Goal: Task Accomplishment & Management: Complete application form

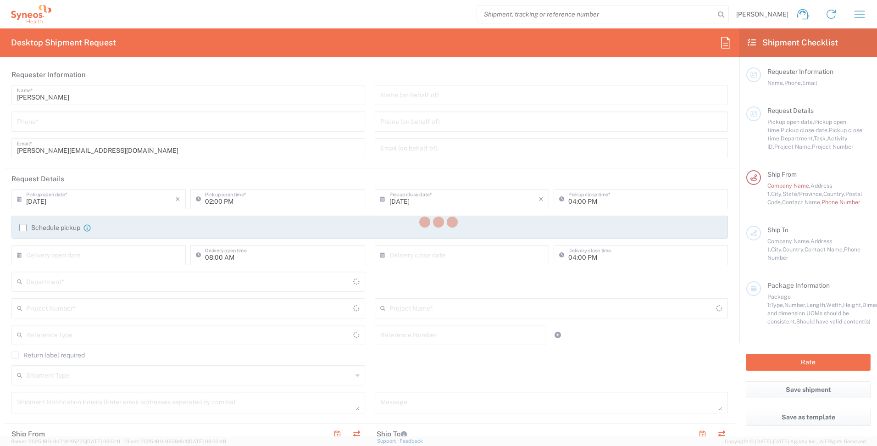
type input "[GEOGRAPHIC_DATA]"
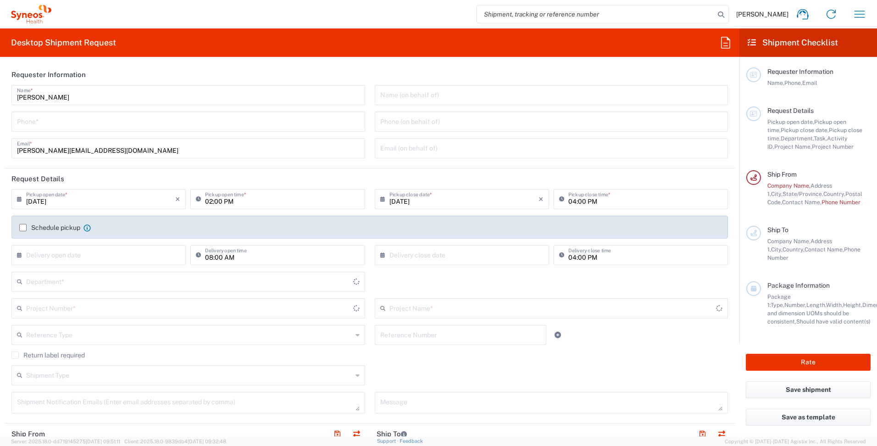
type input "[GEOGRAPHIC_DATA]"
type input "INC Research Clin Svcs [GEOGRAPHIC_DATA]"
click at [200, 122] on input "tel" at bounding box center [188, 121] width 343 height 16
type input "5579387184"
type input "3241"
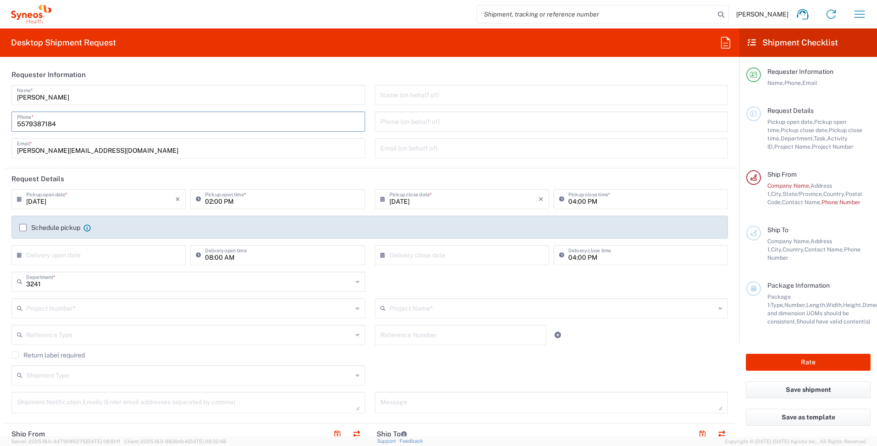
scroll to position [46, 0]
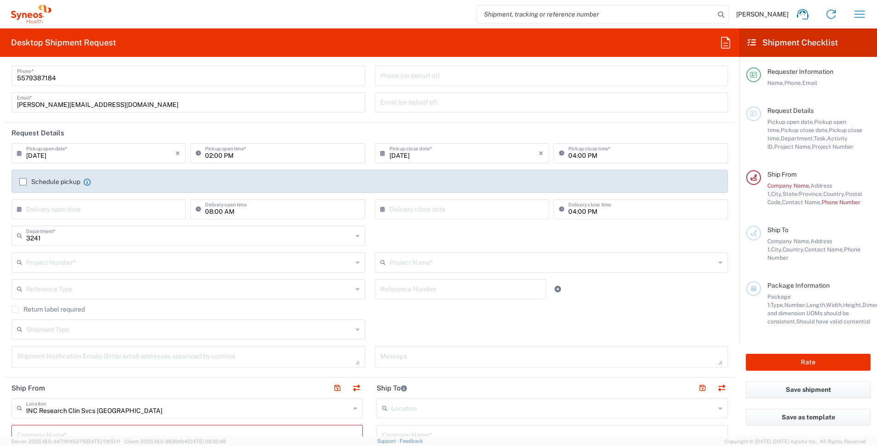
click at [146, 209] on input "text" at bounding box center [100, 209] width 149 height 16
click at [82, 156] on input "[DATE]" at bounding box center [100, 153] width 149 height 16
click at [127, 212] on span "12" at bounding box center [127, 210] width 13 height 13
type input "09/12/2025"
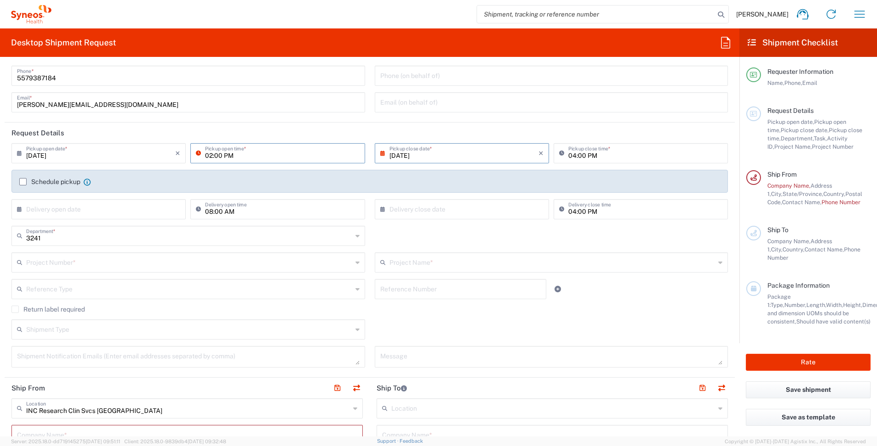
click at [290, 158] on input "02:00 PM" at bounding box center [282, 153] width 154 height 16
click at [278, 157] on input "02:00 PM" at bounding box center [282, 153] width 154 height 16
click at [239, 159] on input "6:00 am" at bounding box center [282, 153] width 154 height 16
click at [603, 159] on input "04:00 PM" at bounding box center [646, 153] width 154 height 16
click at [154, 191] on div "Schedule pickup When scheduling a pickup please be sure to meet the following c…" at bounding box center [370, 185] width 711 height 15
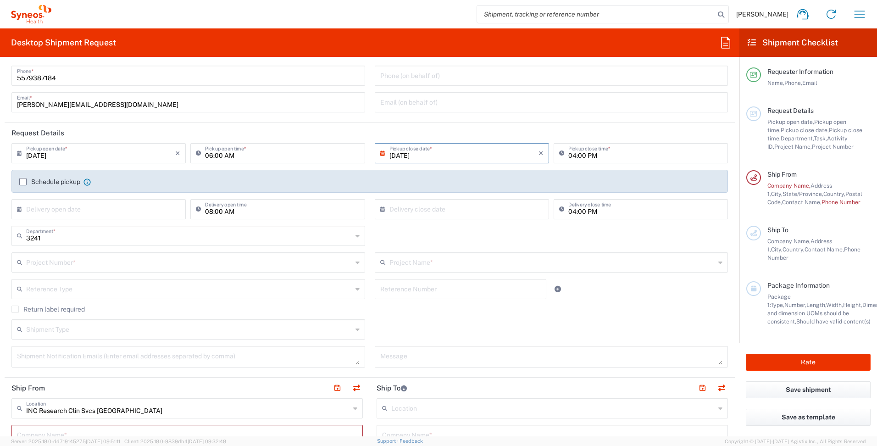
scroll to position [92, 0]
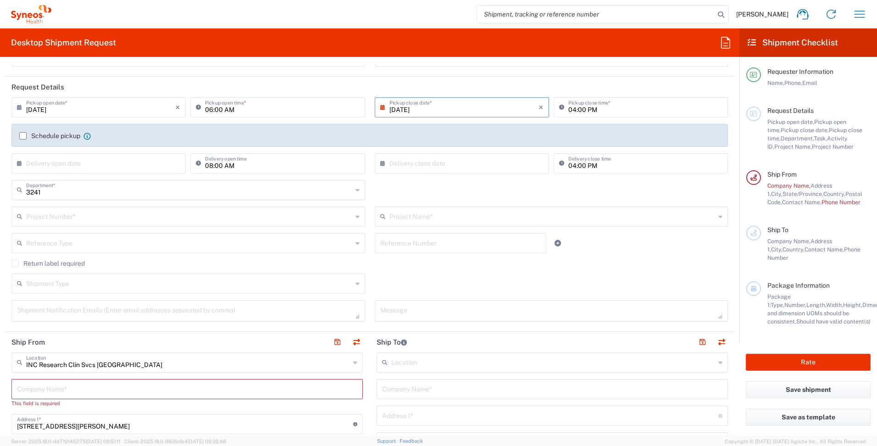
click at [210, 108] on input "06:00 AM" at bounding box center [282, 107] width 154 height 16
type input "09:00 AM"
click at [24, 134] on label "Schedule pickup" at bounding box center [49, 135] width 61 height 7
click at [23, 136] on input "Schedule pickup" at bounding box center [23, 136] width 0 height 0
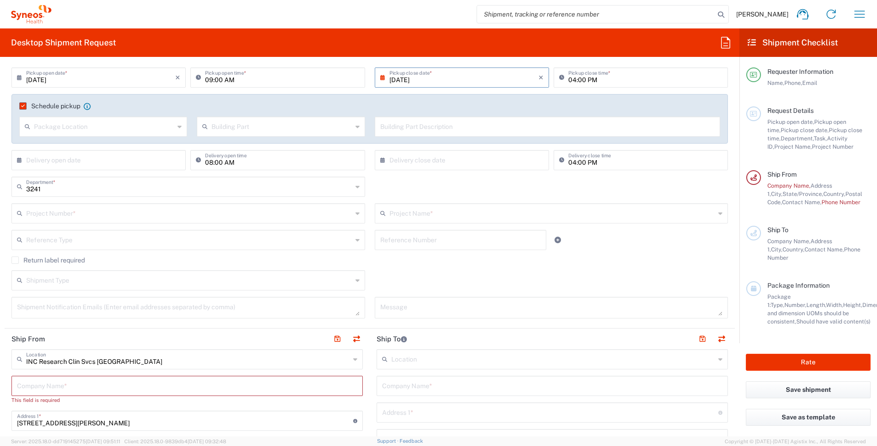
scroll to position [138, 0]
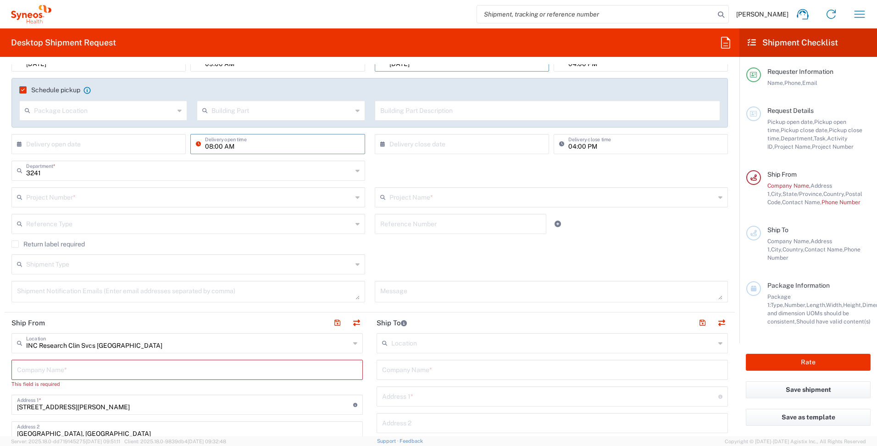
click at [282, 149] on input "08:00 AM" at bounding box center [282, 143] width 154 height 16
click at [431, 166] on div "3241 Department * 3241 3000 3100 3109 3110 3111 3112 3125 3130 3135 3136 3150 3…" at bounding box center [370, 174] width 726 height 27
click at [215, 201] on input "text" at bounding box center [189, 197] width 326 height 16
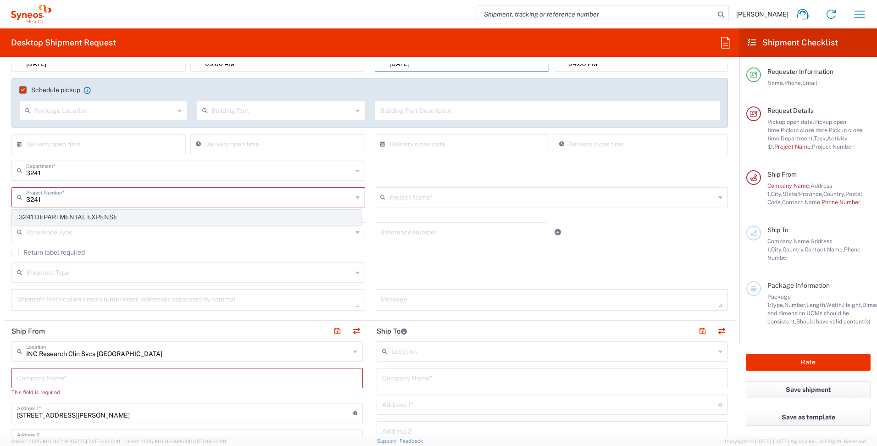
drag, startPoint x: 179, startPoint y: 212, endPoint x: 186, endPoint y: 214, distance: 7.9
click at [179, 213] on span "3241 DEPARTMENTAL EXPENSE" at bounding box center [186, 217] width 348 height 14
type input "3241 DEPARTMENTAL EXPENSE"
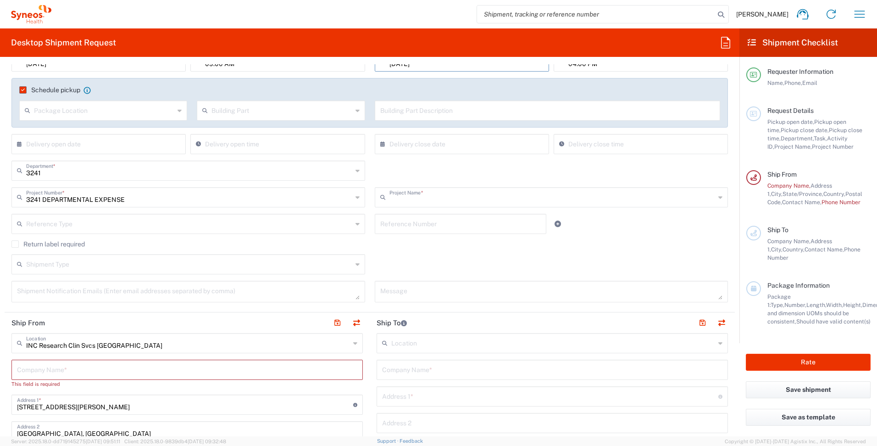
type input "3241 DEPARTMENTAL EXPENSE"
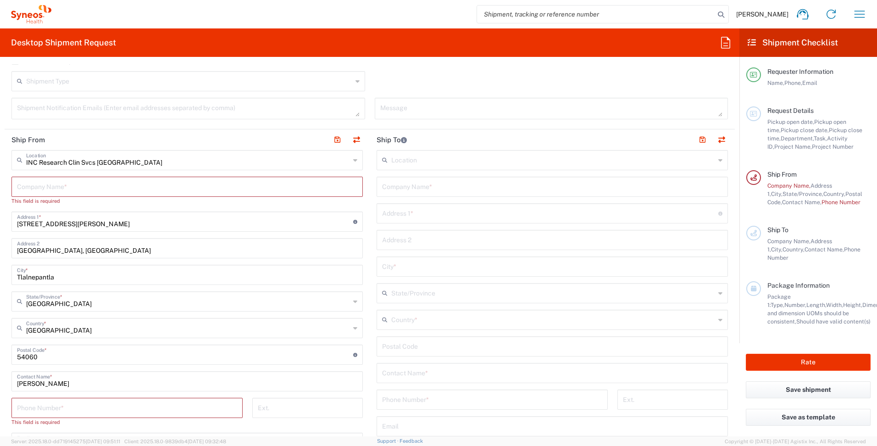
scroll to position [321, 0]
click at [246, 187] on input "text" at bounding box center [187, 186] width 341 height 16
type input "S"
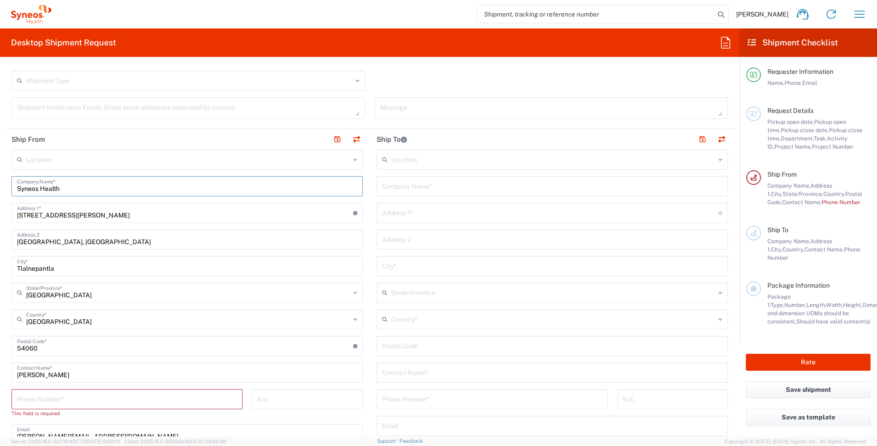
type input "Syneos Health"
click at [401, 185] on input "text" at bounding box center [552, 186] width 341 height 16
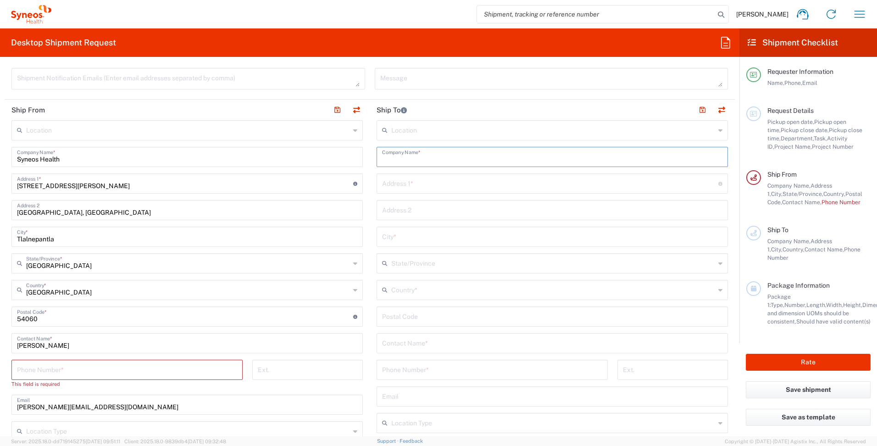
scroll to position [367, 0]
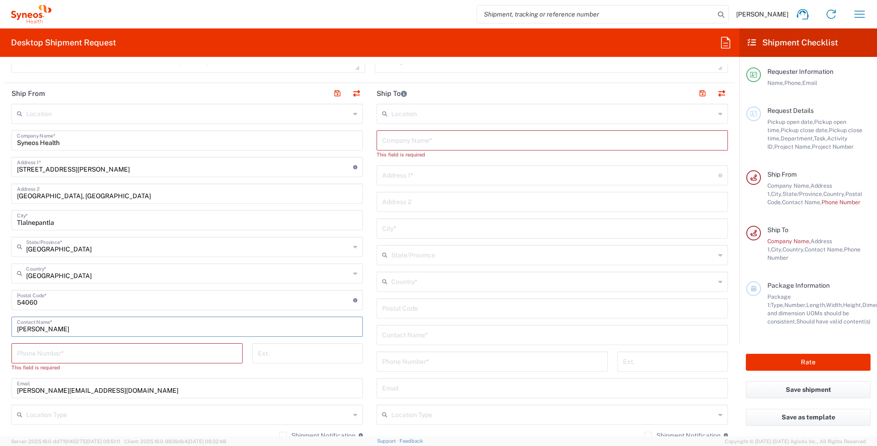
type input "Carmen Figueroa"
drag, startPoint x: 111, startPoint y: 352, endPoint x: 117, endPoint y: 351, distance: 6.2
click at [111, 352] on input "tel" at bounding box center [127, 353] width 220 height 16
type input "5565990091"
click at [205, 388] on div "arturo.martinezaridjis@syneoshealth.com Email" at bounding box center [187, 380] width 352 height 20
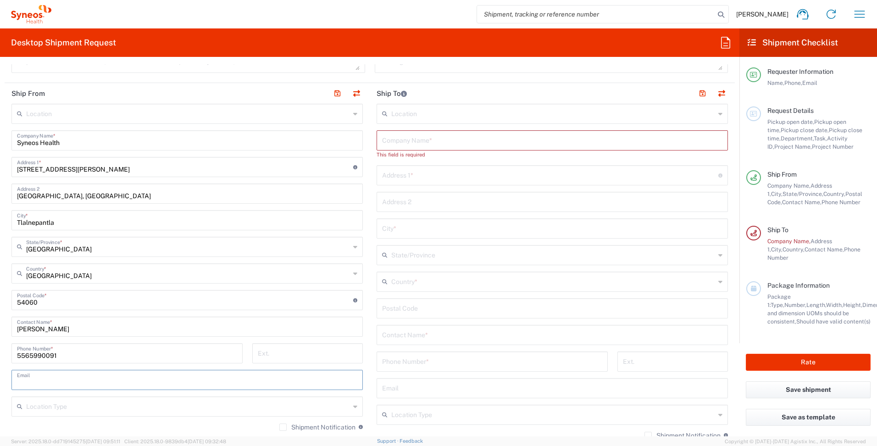
click at [464, 140] on input "text" at bounding box center [552, 140] width 341 height 16
type input "J"
type input "Home"
click at [437, 172] on input "text" at bounding box center [550, 166] width 336 height 16
click at [397, 170] on input "text" at bounding box center [550, 166] width 336 height 16
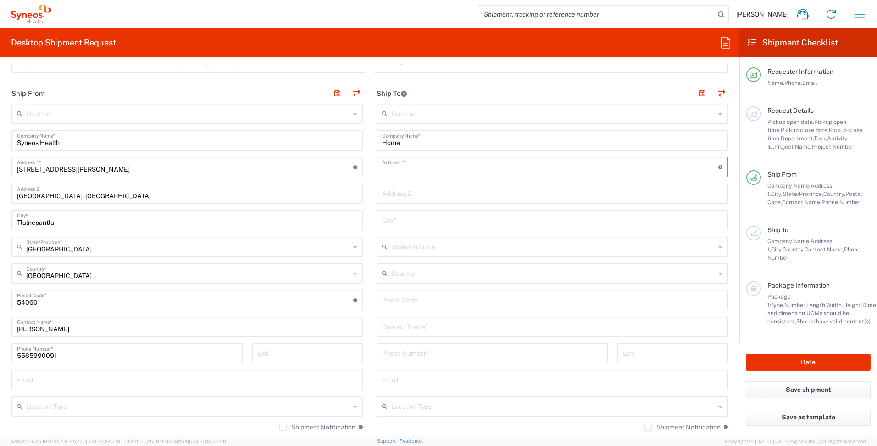
type input "t"
type input "Manzanilla # 4"
type input "El sabinal"
type input "Tlaxcala"
click at [429, 252] on input "90102" at bounding box center [553, 246] width 324 height 16
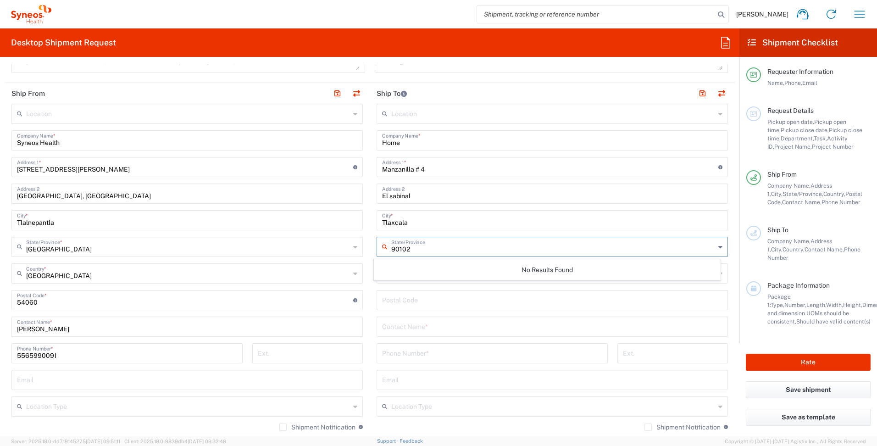
click at [554, 251] on input "90102" at bounding box center [553, 246] width 324 height 16
type input "90102"
click at [542, 271] on div "No Results Found" at bounding box center [547, 269] width 347 height 21
click at [533, 287] on div "Location Addison Whitney LLC-Morrisvile NC US Barcelona-Syneos Health BioSector…" at bounding box center [553, 296] width 352 height 385
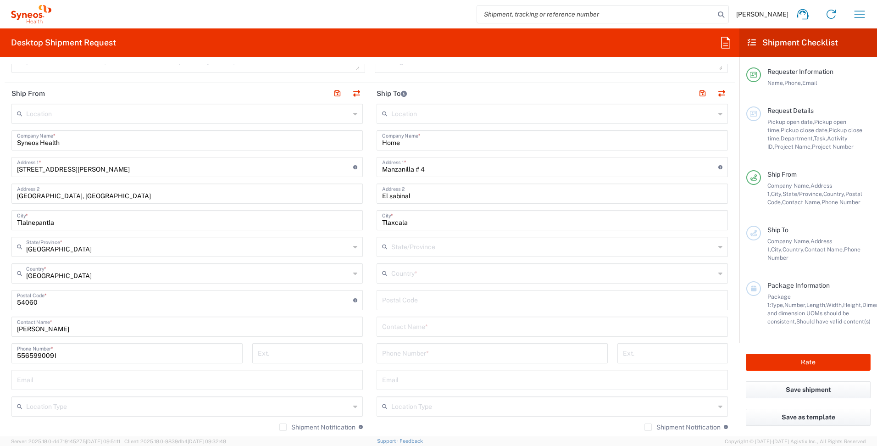
click at [530, 248] on input "text" at bounding box center [553, 246] width 324 height 16
type input "Tlaxcala"
click at [509, 246] on input "Tlaxcala" at bounding box center [553, 246] width 324 height 16
click at [719, 248] on icon at bounding box center [721, 247] width 4 height 15
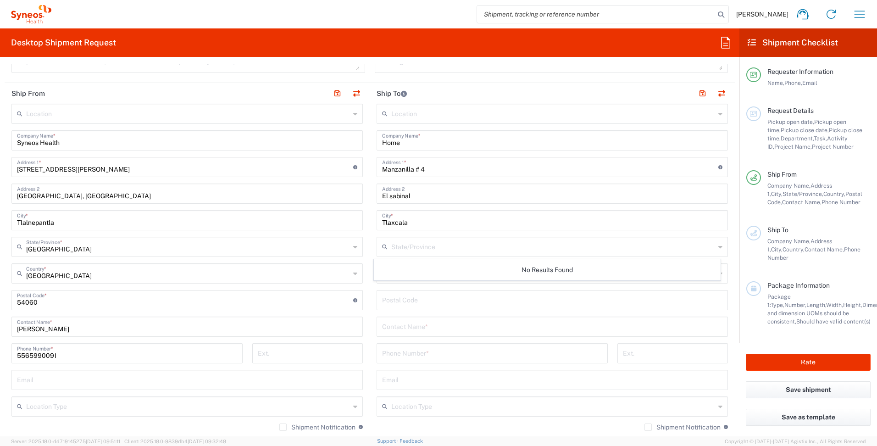
click at [719, 248] on icon at bounding box center [721, 247] width 4 height 15
click at [698, 248] on input "text" at bounding box center [553, 246] width 324 height 16
type input "Tlaxcala"
click at [482, 197] on input "El sabinal" at bounding box center [552, 193] width 341 height 16
click at [480, 248] on input "text" at bounding box center [553, 246] width 324 height 16
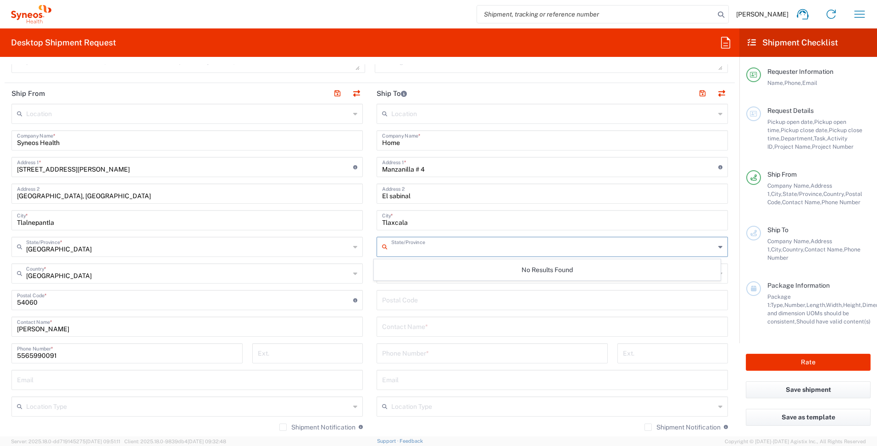
drag, startPoint x: 376, startPoint y: 291, endPoint x: 381, endPoint y: 286, distance: 7.1
click at [377, 291] on div "Postal Code" at bounding box center [553, 300] width 352 height 20
click at [389, 278] on div "Country *" at bounding box center [553, 273] width 352 height 20
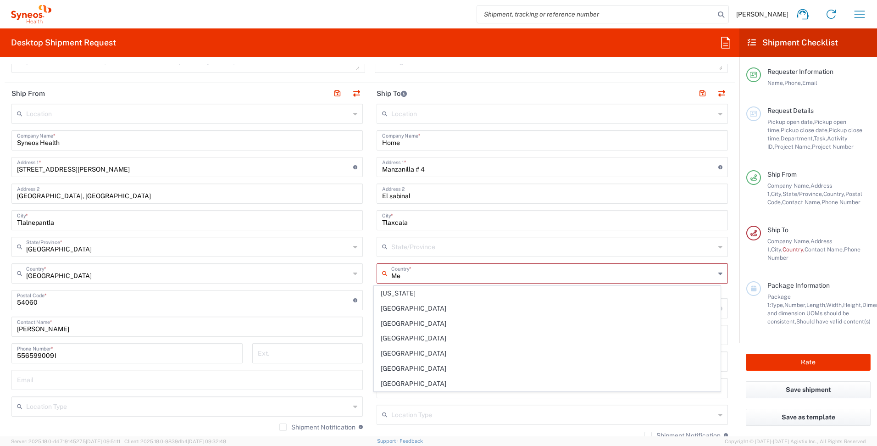
type input "[US_STATE]"
type input "Sender/Shipper"
type input "Delivery Duty Paid"
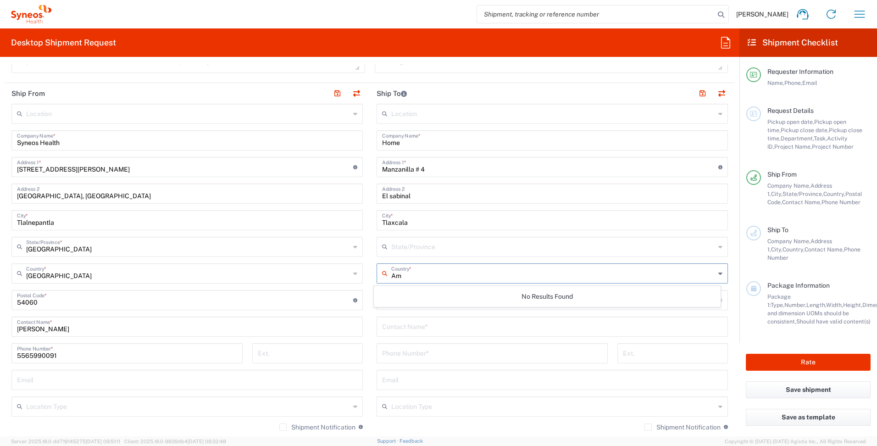
type input "A"
type input "[GEOGRAPHIC_DATA]"
click at [426, 248] on input "text" at bounding box center [553, 246] width 324 height 16
type input "T"
click at [357, 358] on div "Ext." at bounding box center [307, 353] width 111 height 20
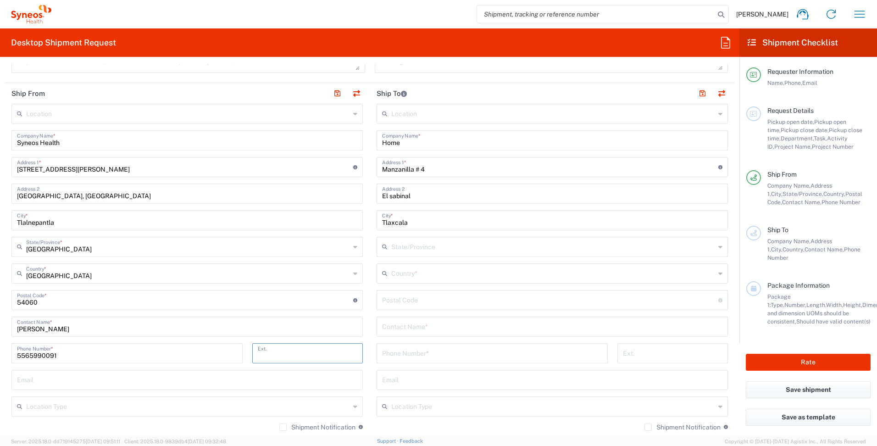
click at [444, 275] on input "text" at bounding box center [553, 273] width 324 height 16
type input "A"
click at [392, 294] on span "[GEOGRAPHIC_DATA]" at bounding box center [547, 293] width 346 height 14
type input "[GEOGRAPHIC_DATA]"
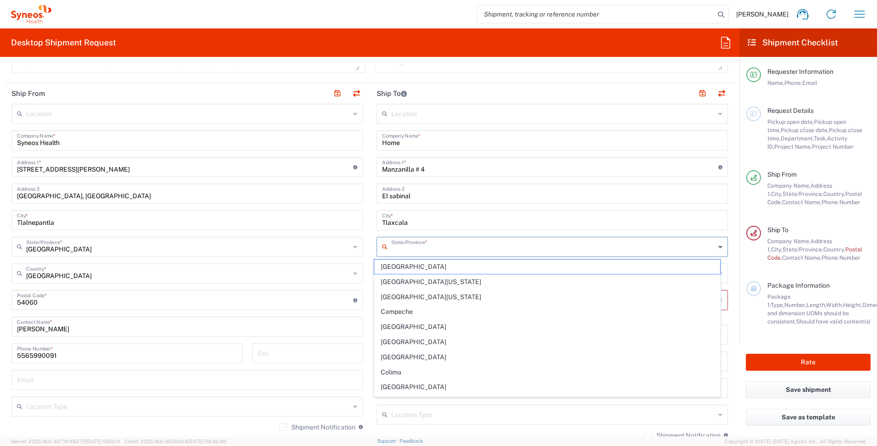
drag, startPoint x: 419, startPoint y: 246, endPoint x: 441, endPoint y: 251, distance: 21.7
click at [419, 246] on input "text" at bounding box center [553, 246] width 324 height 16
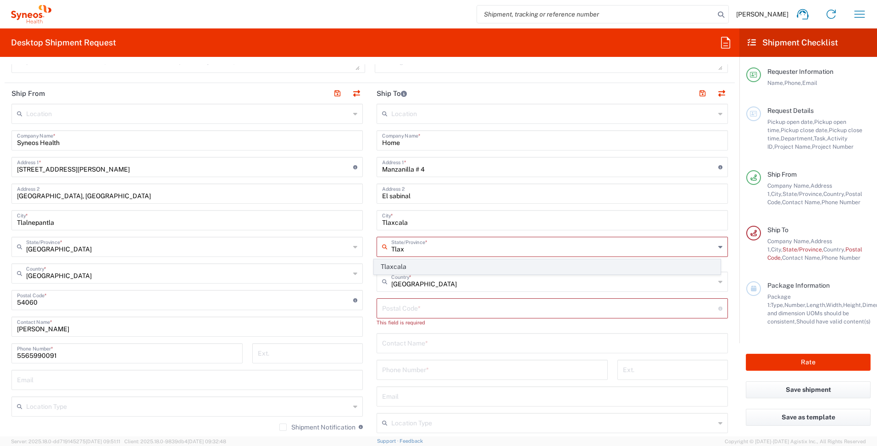
click at [435, 266] on span "Tlaxcala" at bounding box center [547, 267] width 346 height 14
type input "Tlaxcala"
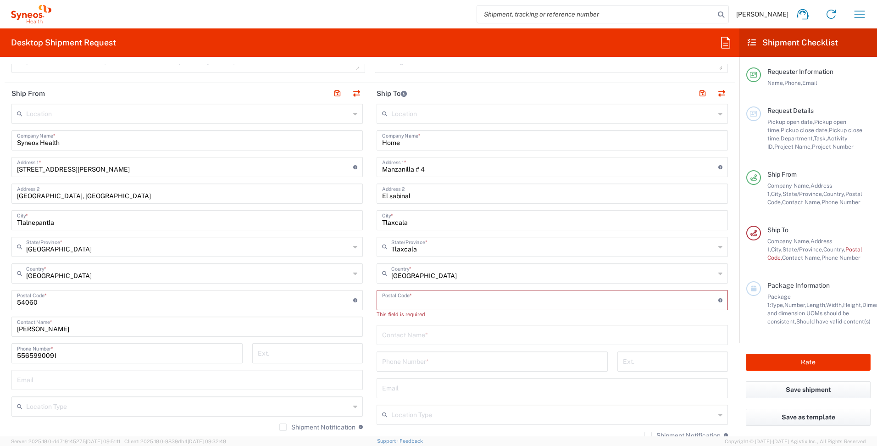
click at [436, 296] on input "undefined" at bounding box center [550, 299] width 336 height 16
type input "90102"
click at [444, 328] on input "text" at bounding box center [552, 326] width 341 height 16
type input "José Arturo Martínez Aridjis"
click at [476, 353] on input "tel" at bounding box center [492, 353] width 220 height 16
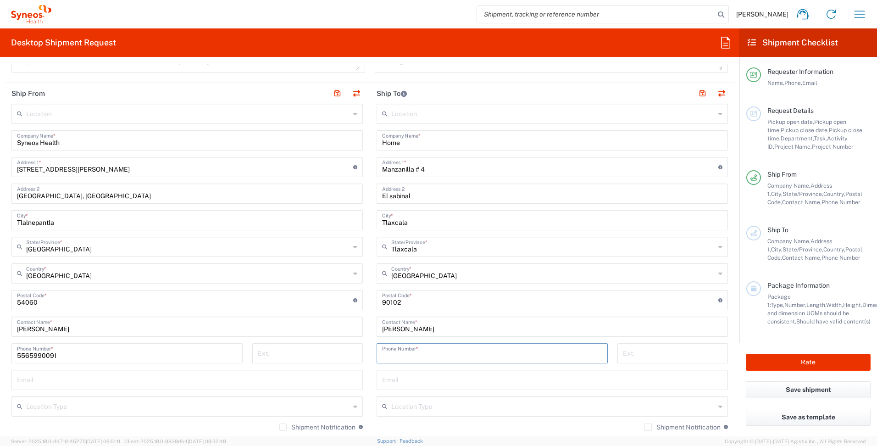
type input "5579387184"
click at [667, 353] on input "tel" at bounding box center [673, 353] width 100 height 16
click at [458, 382] on input "text" at bounding box center [552, 379] width 341 height 16
type input "[PERSON_NAME][EMAIL_ADDRESS][DOMAIN_NAME]"
type input "Arturo Martinez"
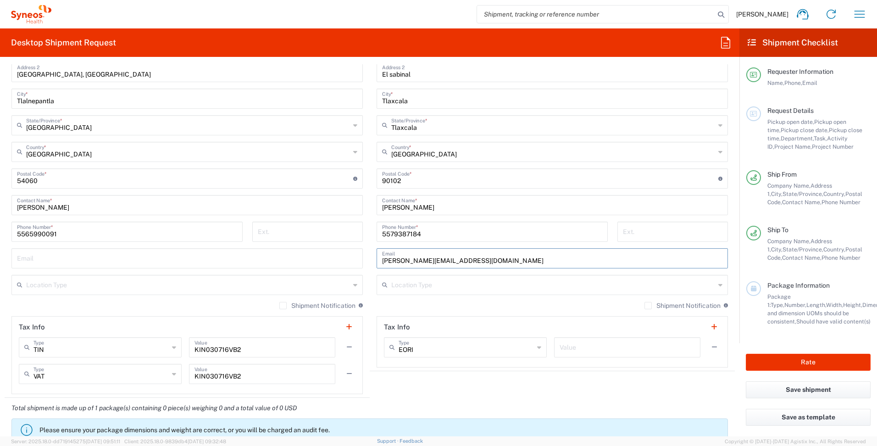
scroll to position [551, 0]
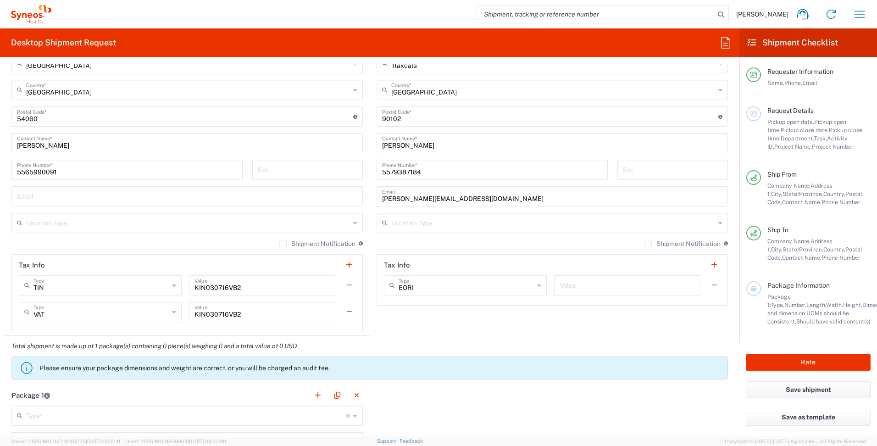
click at [405, 241] on div "Shipment Notification If checked, a shipment notification email will be sent to…" at bounding box center [553, 247] width 352 height 15
click at [509, 199] on input "[PERSON_NAME][EMAIL_ADDRESS][DOMAIN_NAME]" at bounding box center [552, 196] width 341 height 16
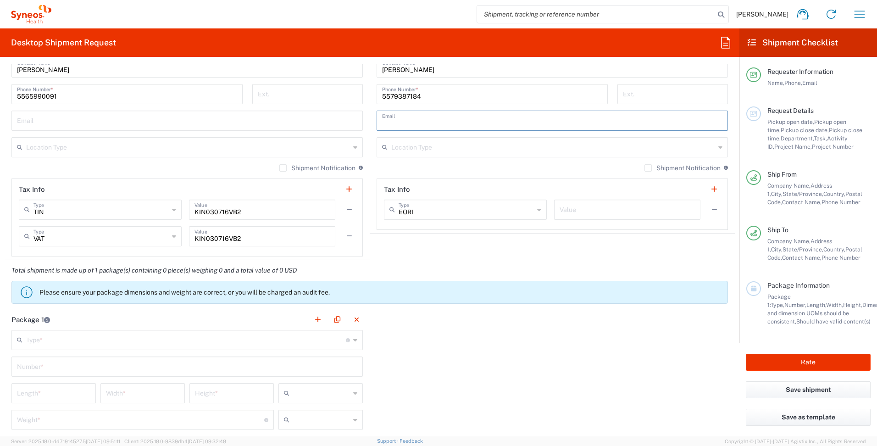
scroll to position [642, 0]
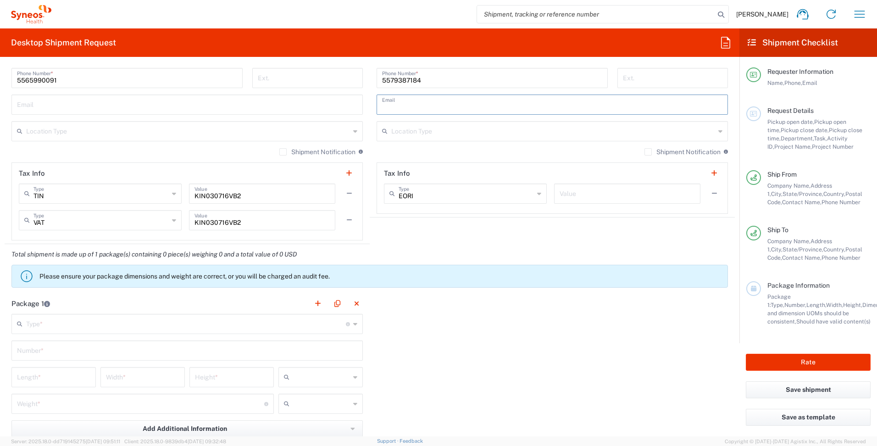
click at [130, 318] on input "text" at bounding box center [186, 323] width 320 height 16
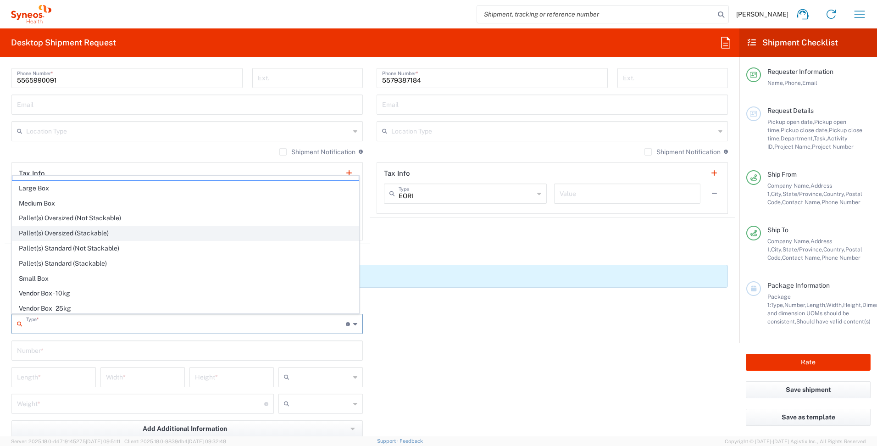
scroll to position [0, 0]
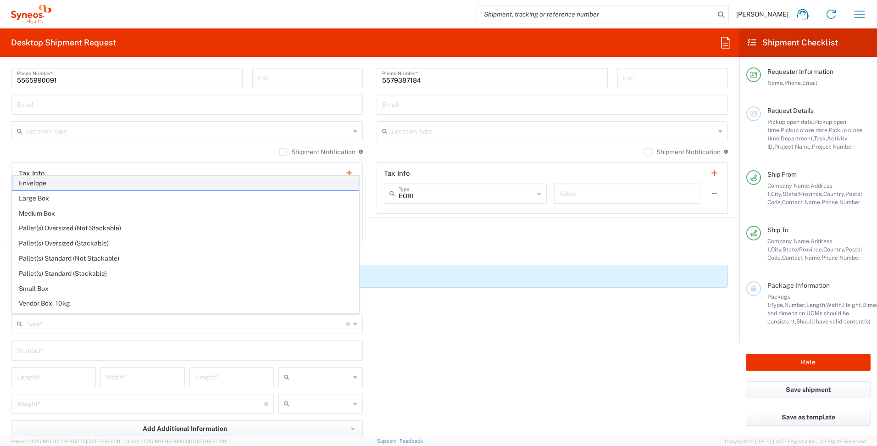
click at [78, 185] on span "Envelope" at bounding box center [185, 183] width 346 height 14
type input "Envelope"
type input "1"
type input "9.5"
type input "12.5"
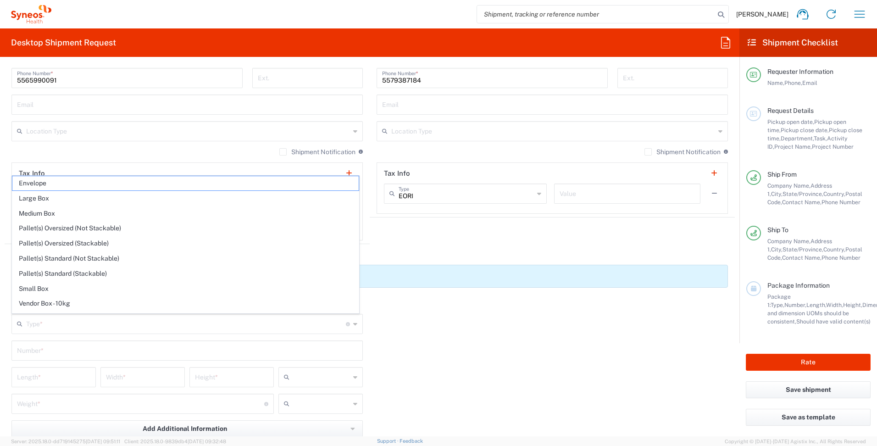
type input "0.25"
type input "in"
type input "0.45"
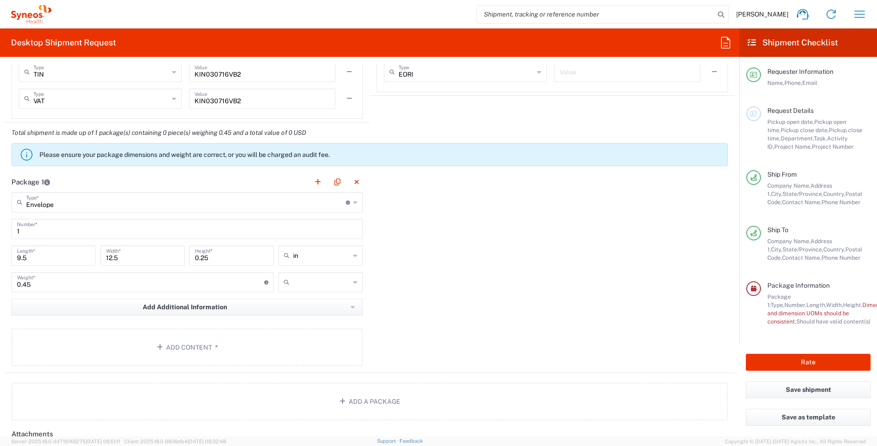
scroll to position [780, 0]
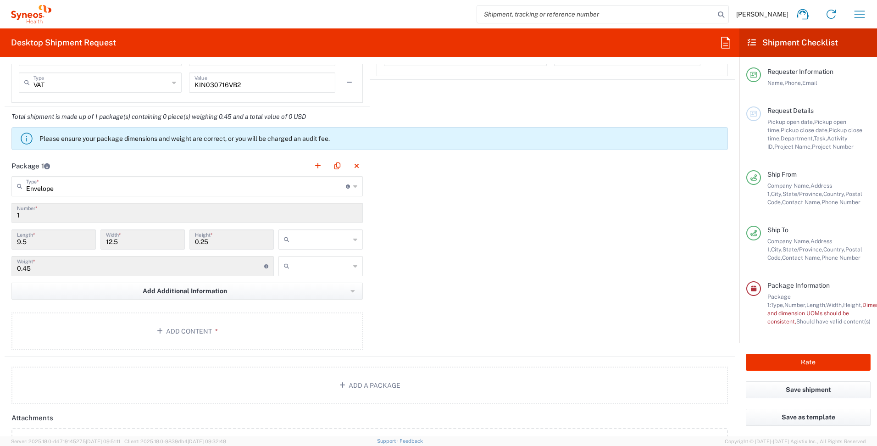
click at [336, 244] on input "text" at bounding box center [321, 239] width 57 height 15
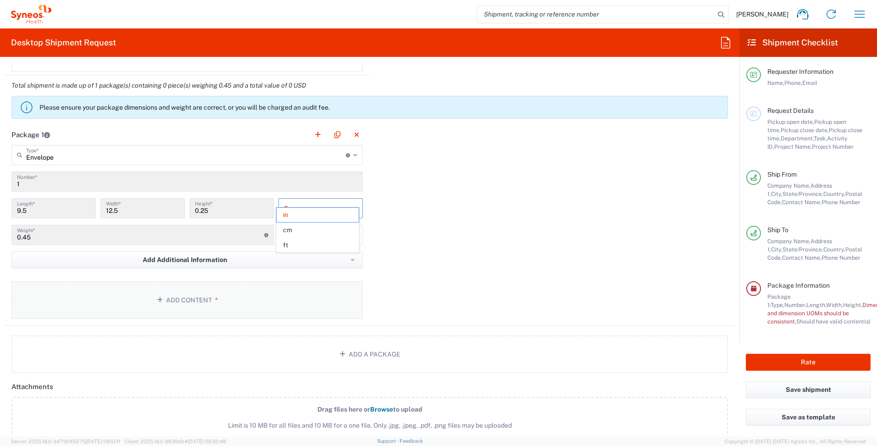
scroll to position [826, 0]
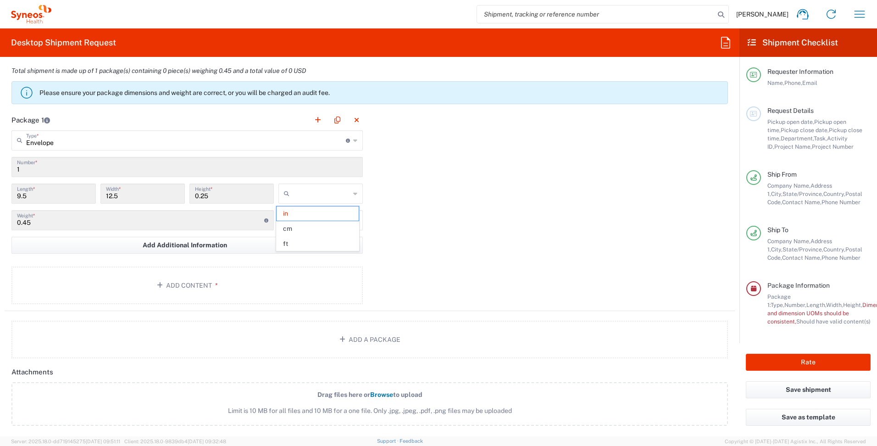
click at [354, 195] on icon at bounding box center [355, 193] width 4 height 15
click at [386, 209] on div "Package 1 Envelope Type * Material used to package goods Envelope Large Box Med…" at bounding box center [370, 210] width 731 height 201
type input "in"
click at [322, 219] on input "text" at bounding box center [321, 220] width 57 height 15
click at [308, 254] on span "lbs" at bounding box center [318, 255] width 82 height 14
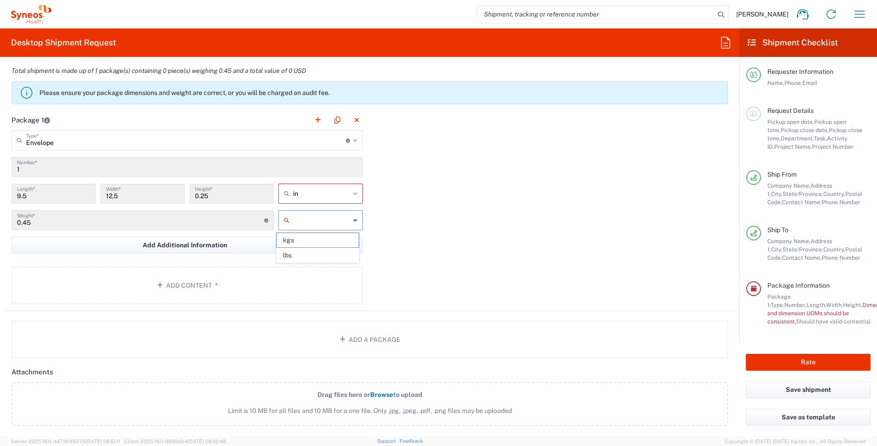
type input "lbs"
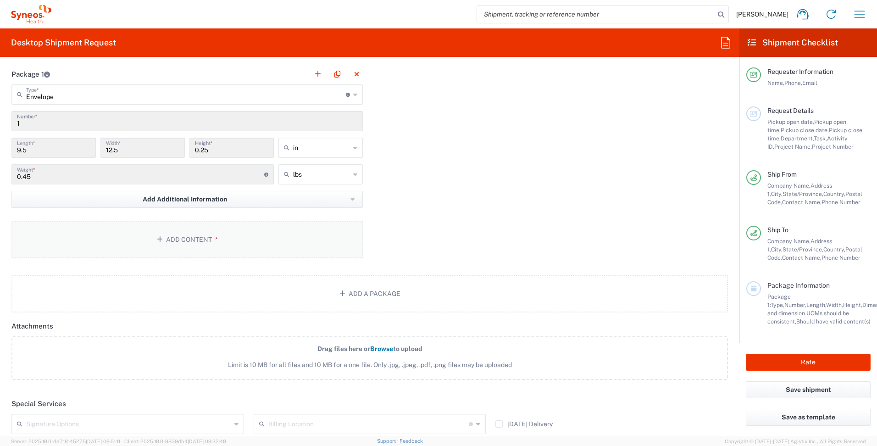
click at [211, 244] on button "Add Content *" at bounding box center [187, 240] width 352 height 38
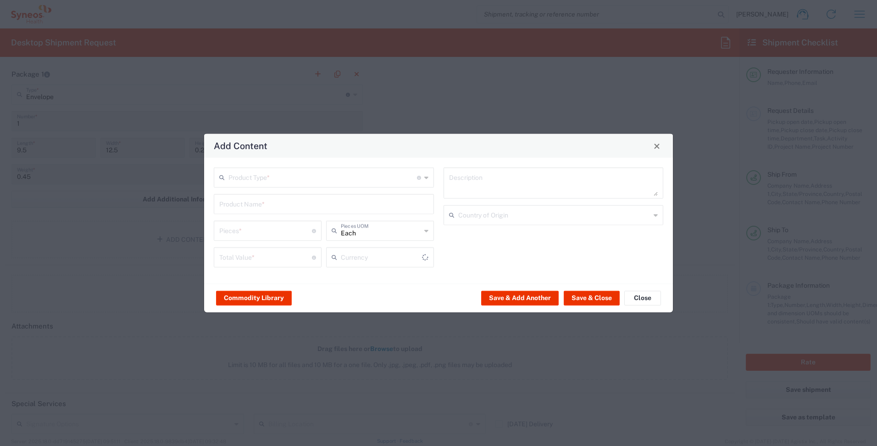
type input "US Dollar"
click at [360, 177] on input "text" at bounding box center [323, 177] width 189 height 16
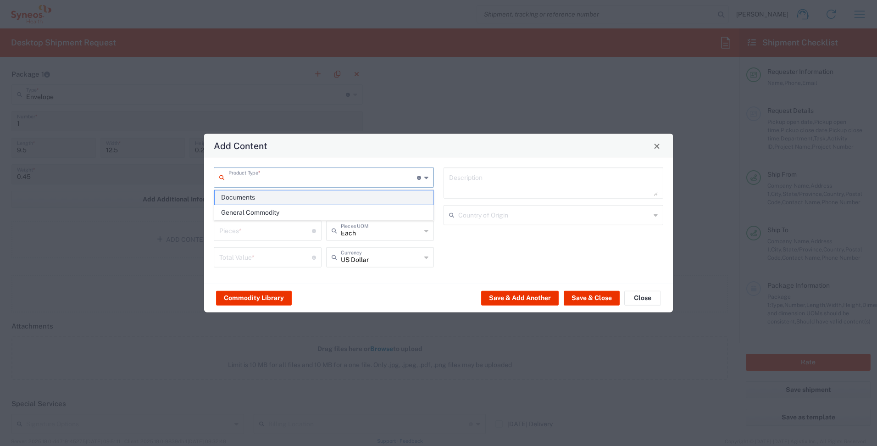
click at [315, 197] on span "Documents" at bounding box center [324, 197] width 218 height 14
type input "Documents"
type input "1"
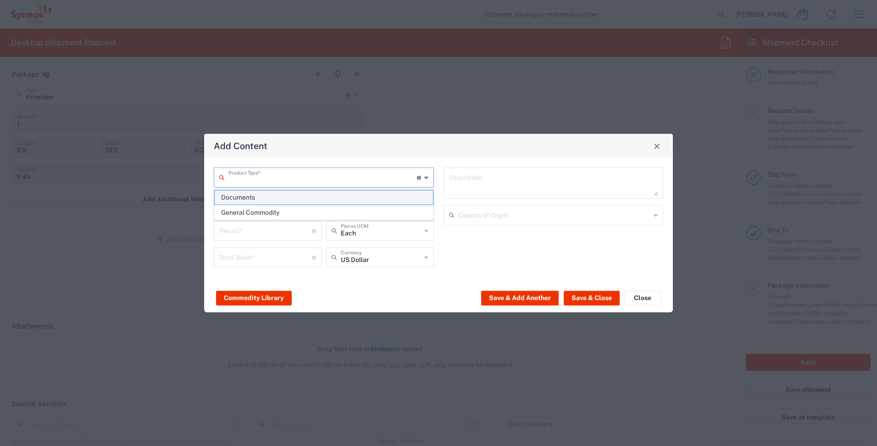
type textarea "Documents"
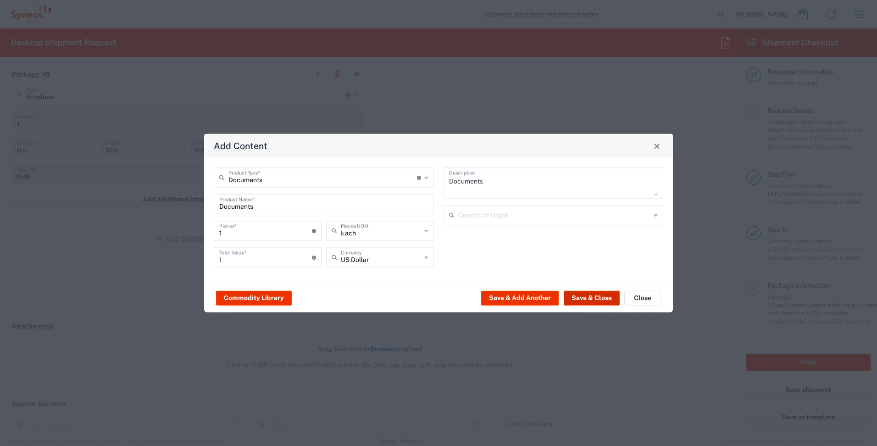
click at [598, 299] on button "Save & Close" at bounding box center [592, 297] width 56 height 15
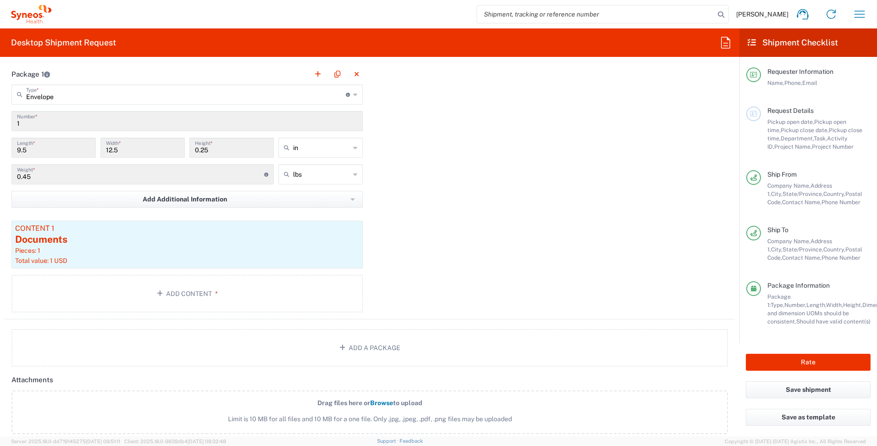
scroll to position [918, 0]
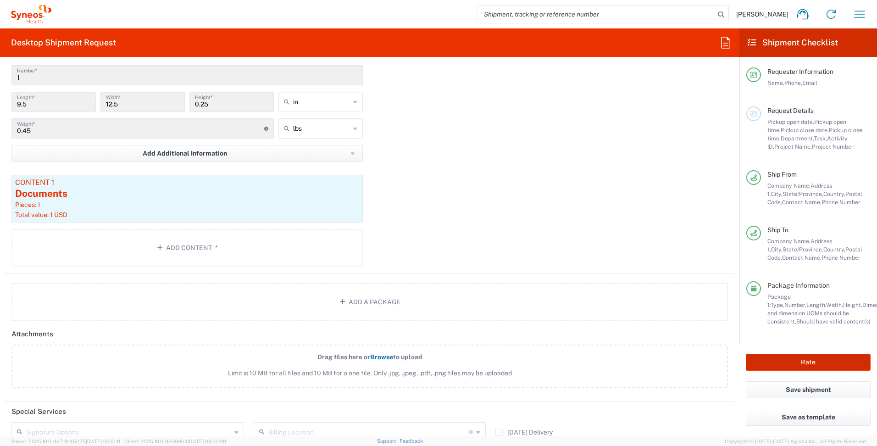
click at [809, 359] on button "Rate" at bounding box center [808, 362] width 125 height 17
type input "3241 DEPARTMENTAL EXPENSE"
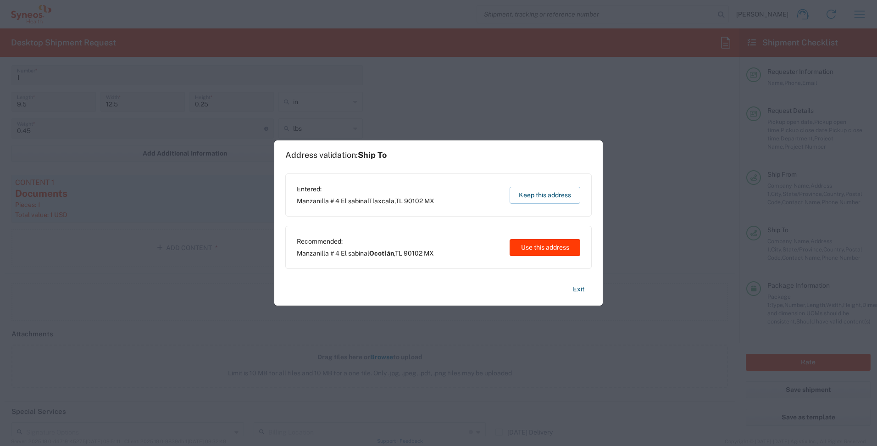
click at [538, 248] on button "Use this address" at bounding box center [545, 247] width 71 height 17
type input "Ocotlán"
type input "Tlaxcala"
type input "[GEOGRAPHIC_DATA]"
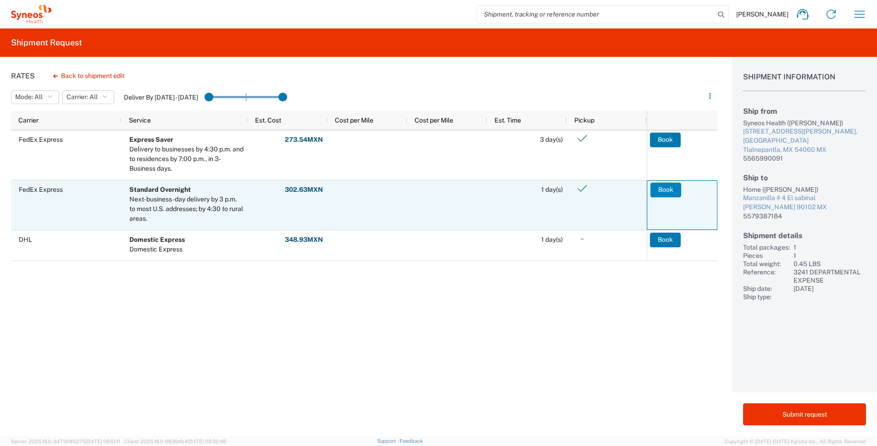
click at [667, 191] on button "Book" at bounding box center [666, 190] width 31 height 15
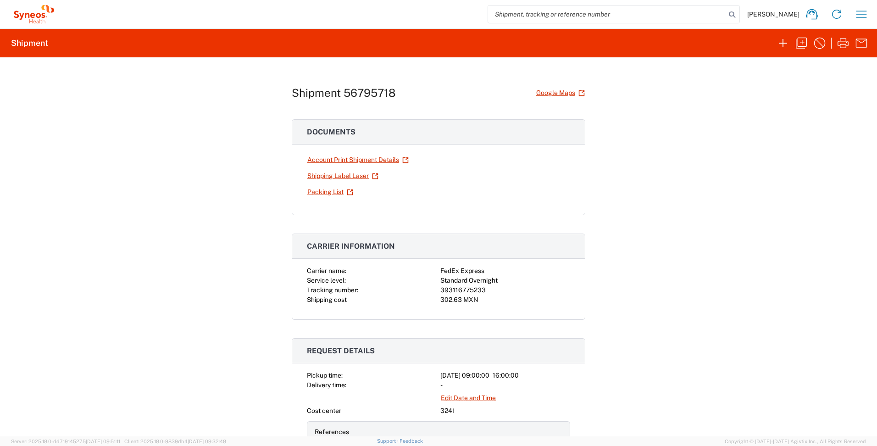
click at [354, 176] on link "Shipping Label Laser" at bounding box center [343, 176] width 72 height 16
